Goal: Use online tool/utility: Utilize a website feature to perform a specific function

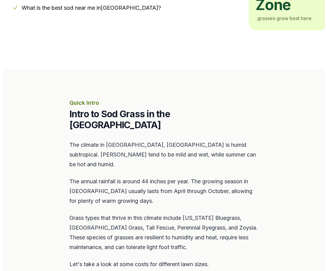
scroll to position [213, 0]
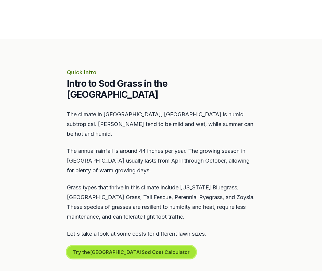
click at [114, 246] on button "Try the Annapolis Sod Cost Calculator" at bounding box center [131, 252] width 129 height 12
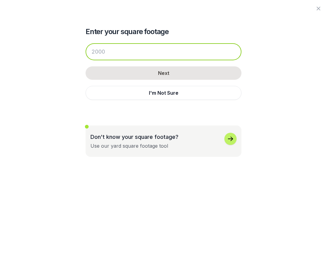
click at [129, 54] on input "number" at bounding box center [163, 51] width 156 height 17
drag, startPoint x: 119, startPoint y: 54, endPoint x: 87, endPoint y: 56, distance: 31.7
click at [87, 56] on input "number" at bounding box center [163, 51] width 156 height 17
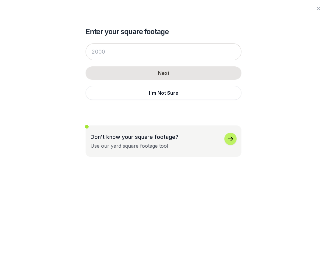
click at [230, 142] on icon "button" at bounding box center [230, 138] width 7 height 7
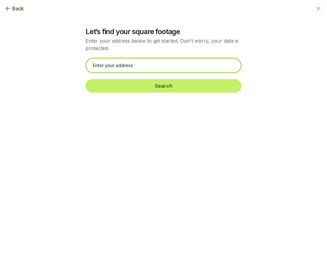
click at [125, 66] on input "text" at bounding box center [163, 65] width 156 height 15
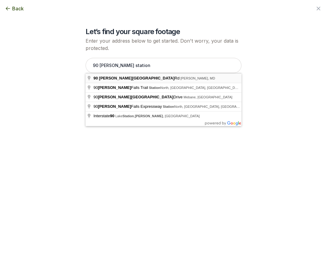
type input "[STREET_ADDRESS][PERSON_NAME][PERSON_NAME]"
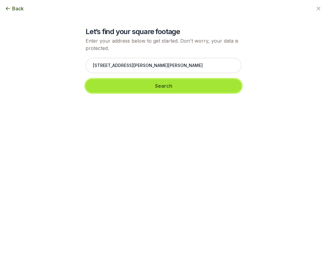
click at [168, 89] on button "Search" at bounding box center [163, 85] width 156 height 13
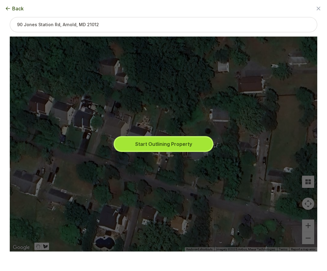
click at [151, 142] on button "Start Outlining Property" at bounding box center [163, 143] width 97 height 13
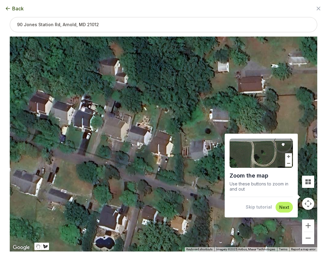
click at [289, 207] on div "Next" at bounding box center [283, 207] width 17 height 11
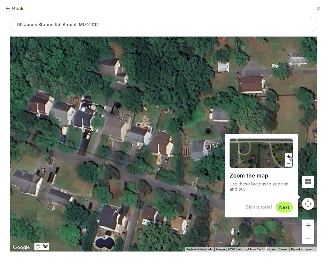
click at [286, 206] on button "Next" at bounding box center [284, 207] width 10 height 6
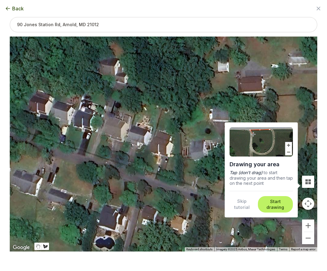
click at [279, 204] on button "Start drawing" at bounding box center [275, 204] width 28 height 12
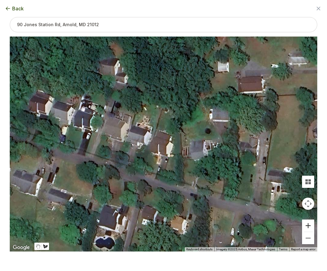
click at [307, 223] on button "Zoom in" at bounding box center [308, 225] width 12 height 12
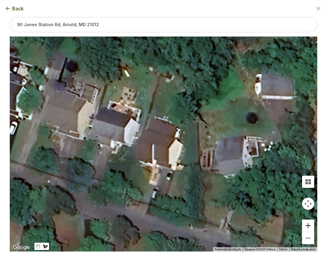
click at [307, 223] on button "Zoom in" at bounding box center [308, 225] width 12 height 12
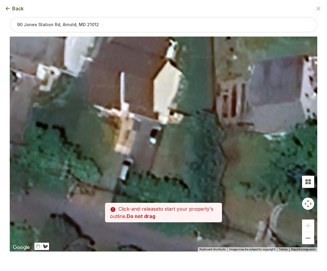
drag, startPoint x: 193, startPoint y: 198, endPoint x: 172, endPoint y: 122, distance: 78.4
click at [172, 122] on div at bounding box center [163, 143] width 307 height 215
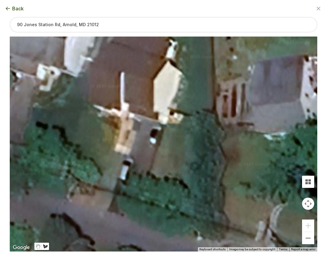
click at [169, 123] on div at bounding box center [163, 143] width 307 height 215
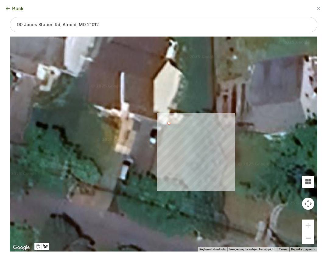
click at [179, 124] on div at bounding box center [163, 143] width 307 height 215
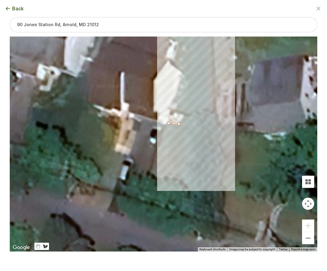
click at [186, 116] on div at bounding box center [163, 143] width 307 height 215
click at [214, 124] on div at bounding box center [163, 143] width 307 height 215
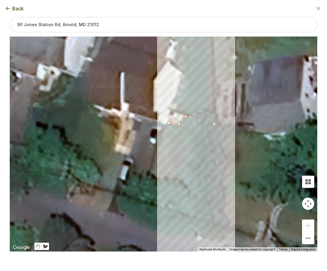
click at [216, 224] on div at bounding box center [163, 143] width 307 height 215
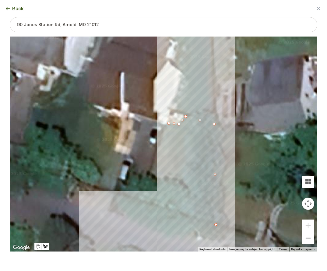
click at [141, 199] on div at bounding box center [163, 143] width 307 height 215
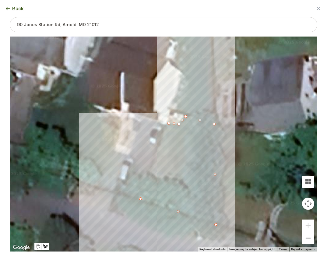
click at [168, 123] on div at bounding box center [163, 143] width 307 height 215
type input "2186"
click at [213, 262] on button "Next step" at bounding box center [211, 261] width 21 height 6
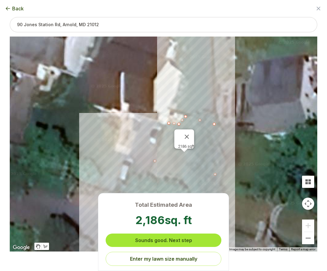
click at [165, 242] on button "Sounds good. Next step" at bounding box center [164, 239] width 116 height 13
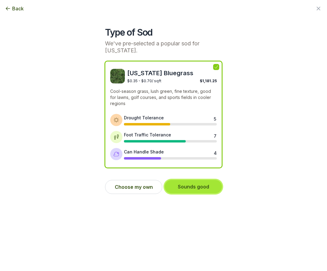
click at [191, 188] on button "Sounds good" at bounding box center [193, 186] width 57 height 13
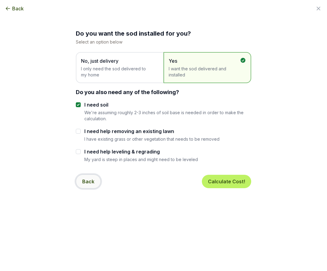
click at [89, 181] on button "Back" at bounding box center [88, 181] width 25 height 14
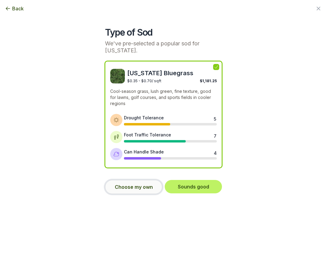
click at [137, 188] on button "Choose my own" at bounding box center [133, 187] width 57 height 14
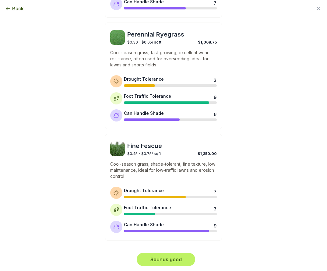
scroll to position [259, 0]
